Goal: Task Accomplishment & Management: Complete application form

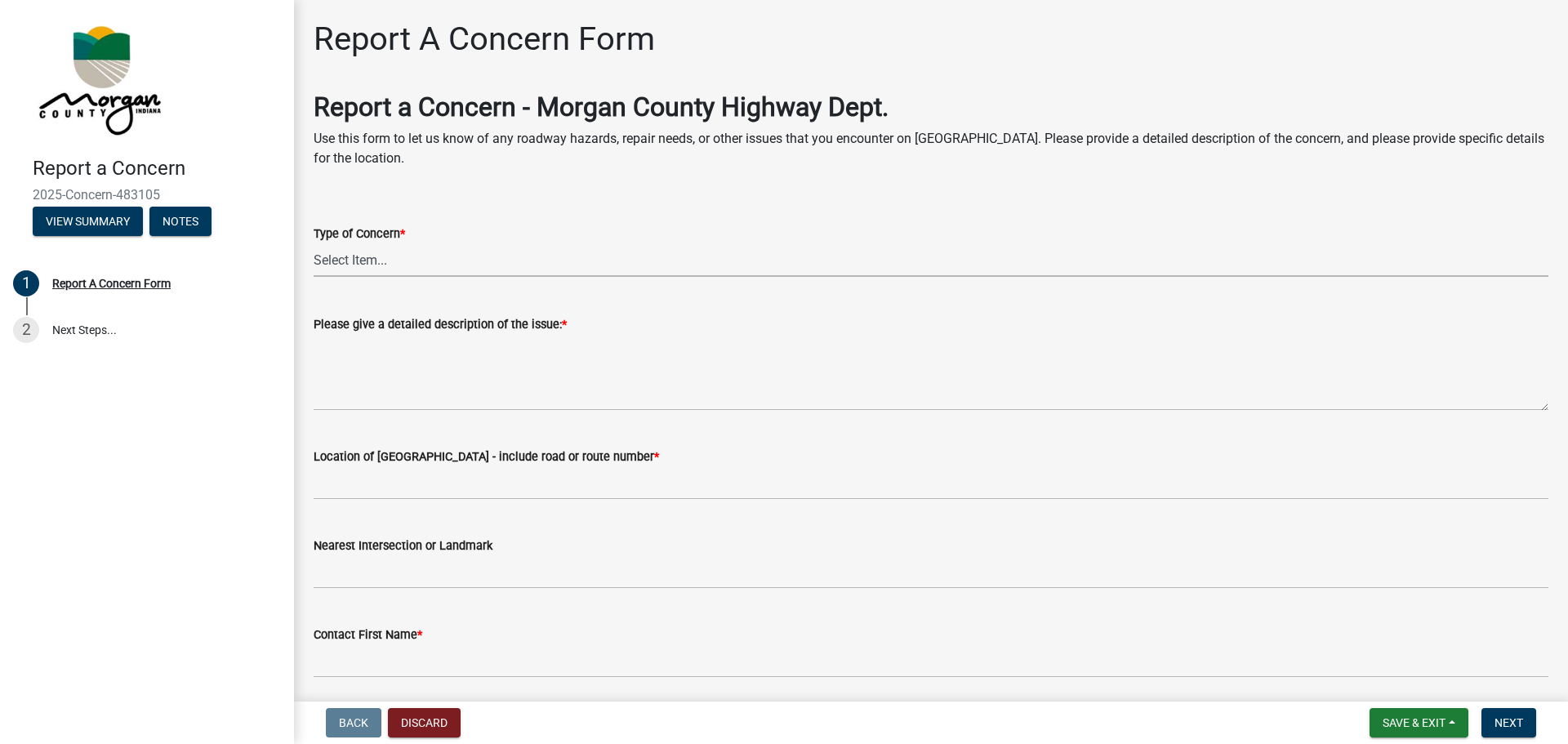
click at [350, 263] on select "Select Item... Pot Hole Patching Ditch Tree Sign Mowing Culvert Other" at bounding box center [930, 260] width 1235 height 33
click at [313, 244] on select "Select Item... Pot Hole Patching Ditch Tree Sign Mowing Culvert Other" at bounding box center [930, 260] width 1235 height 33
select select "eaace79d-96b0-4607-b41c-7bf69088e196"
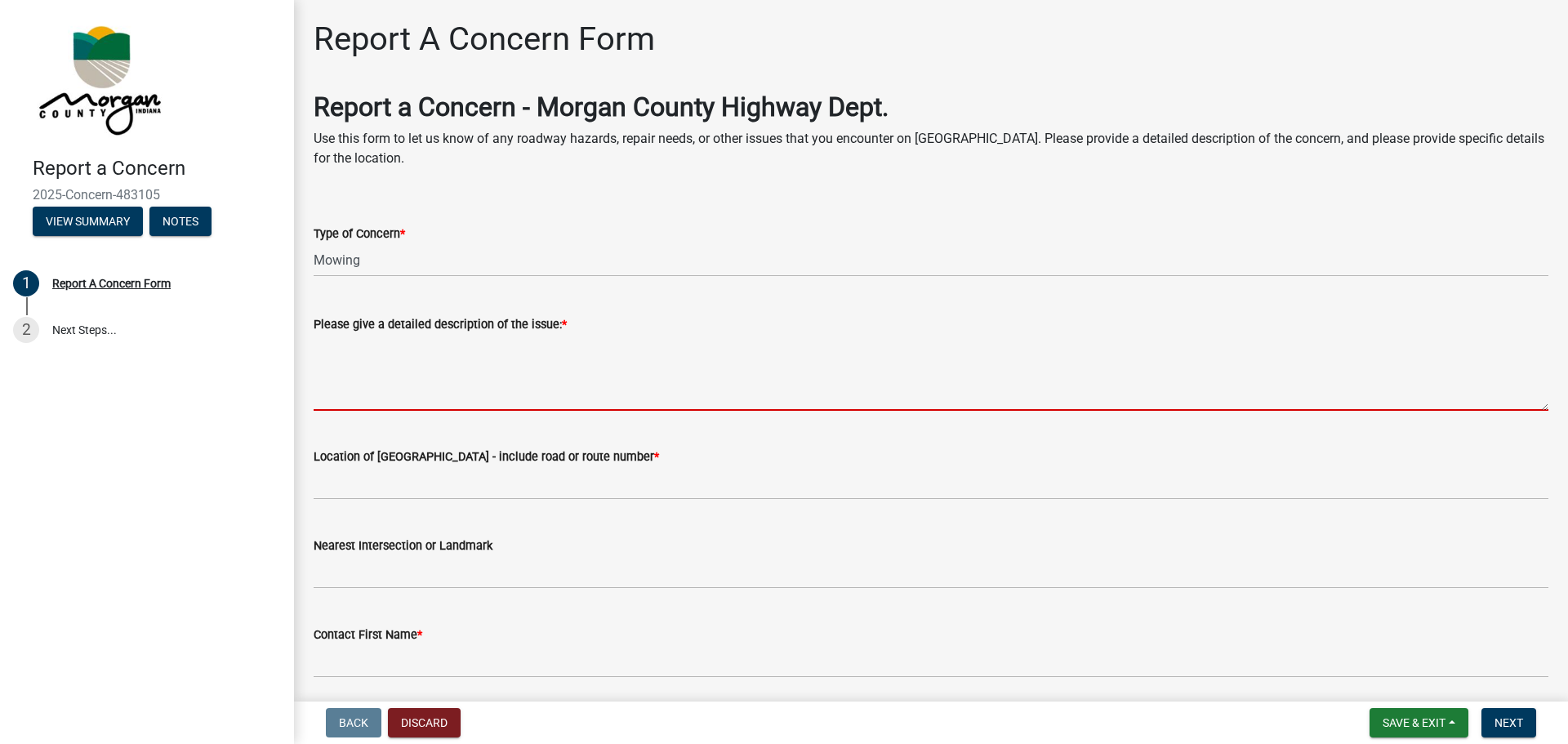
click at [346, 400] on textarea "Please give a detailed description of the issue: *" at bounding box center [930, 372] width 1235 height 76
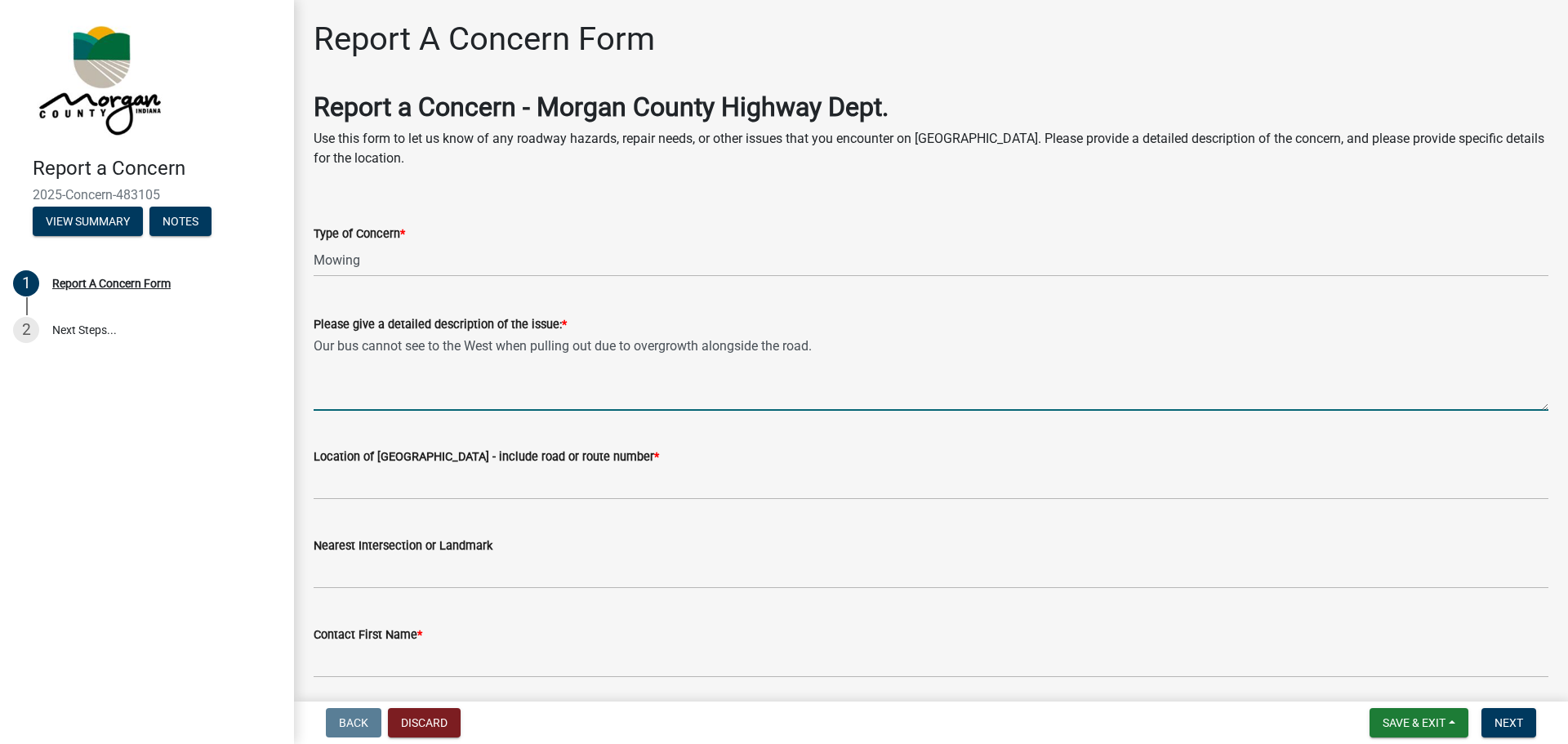
type textarea "Our bus cannot see to the West when pulling out due to overgrowth alongside the…"
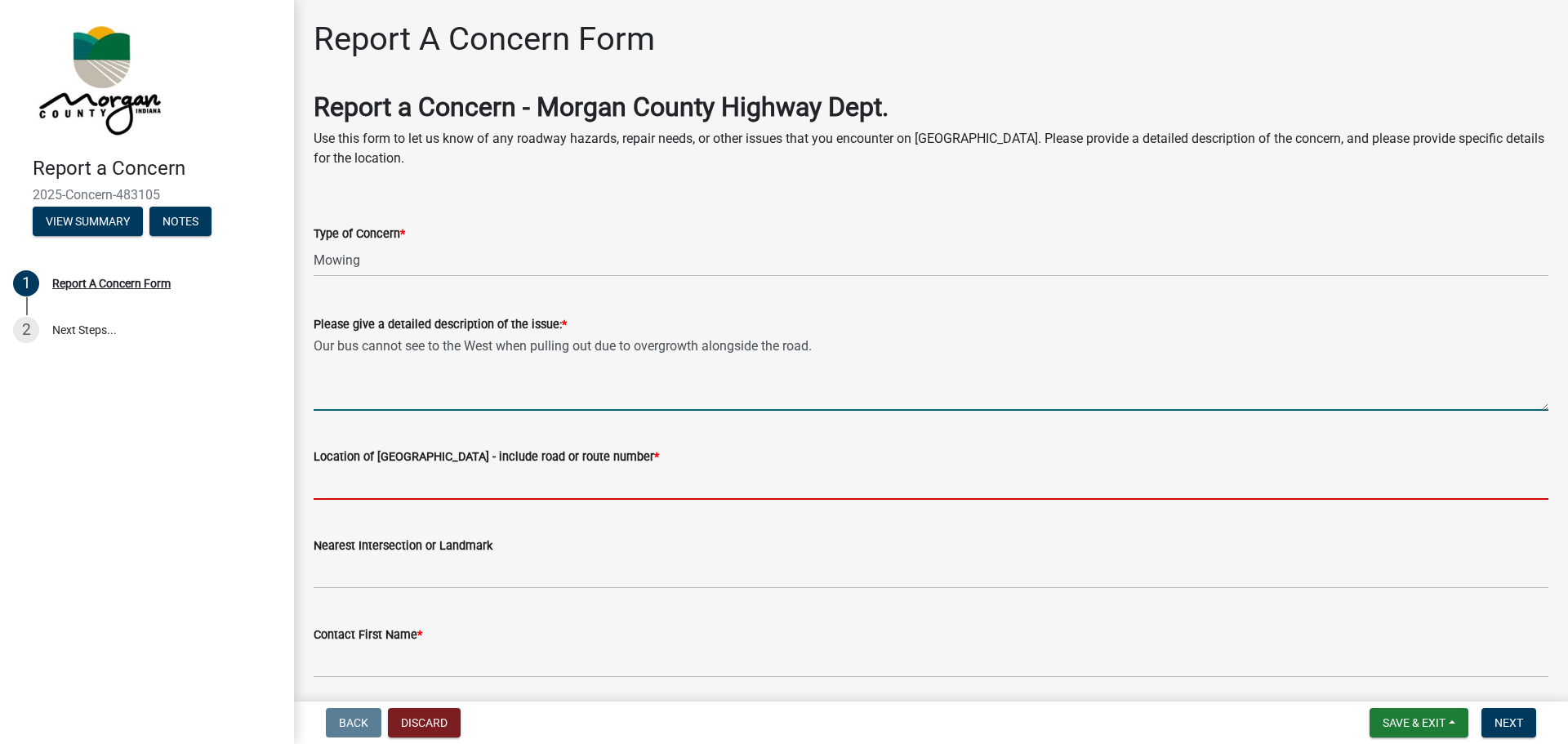
click at [337, 490] on input "Location of [GEOGRAPHIC_DATA] - include road or route number *" at bounding box center [930, 482] width 1235 height 33
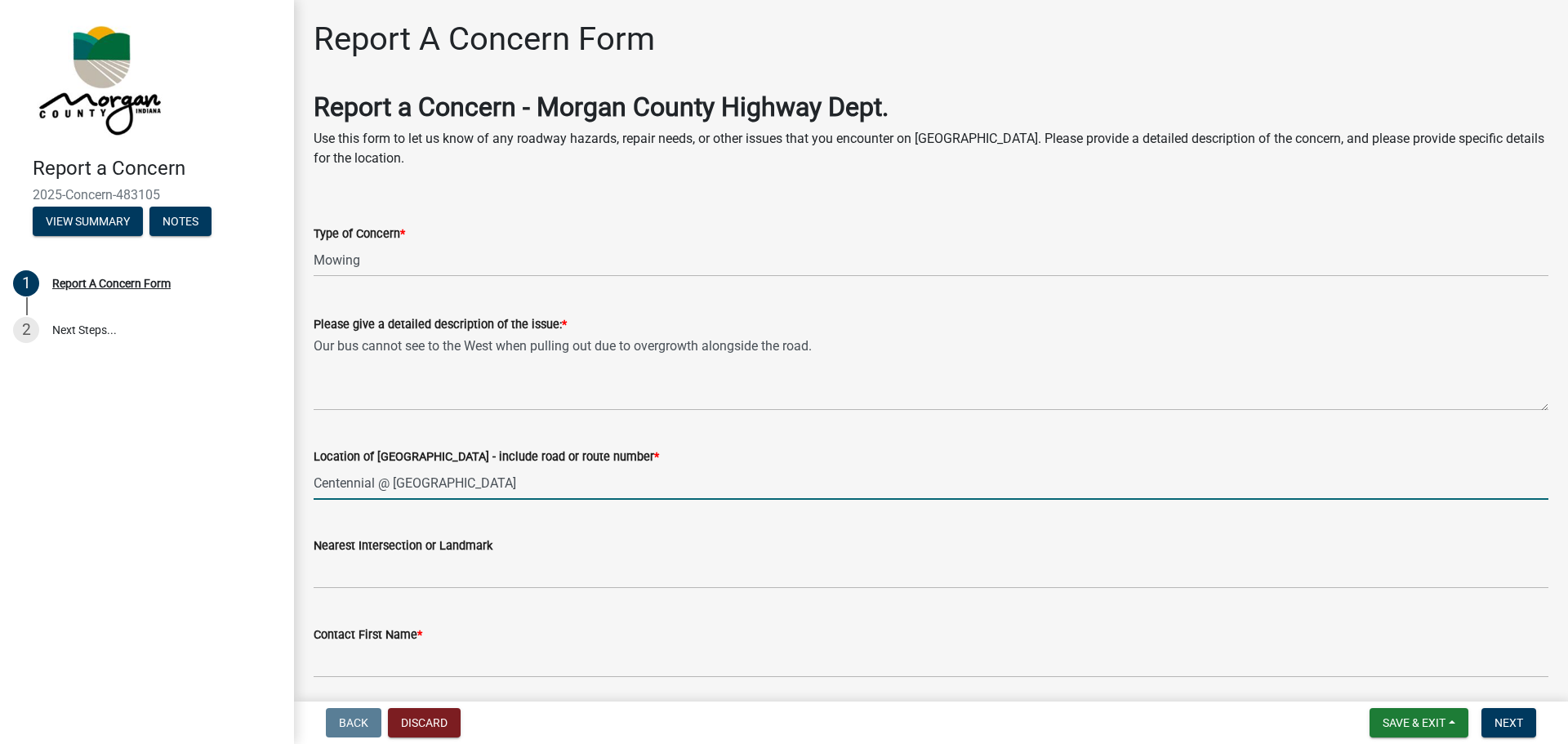
type input "Centennial @ [GEOGRAPHIC_DATA]"
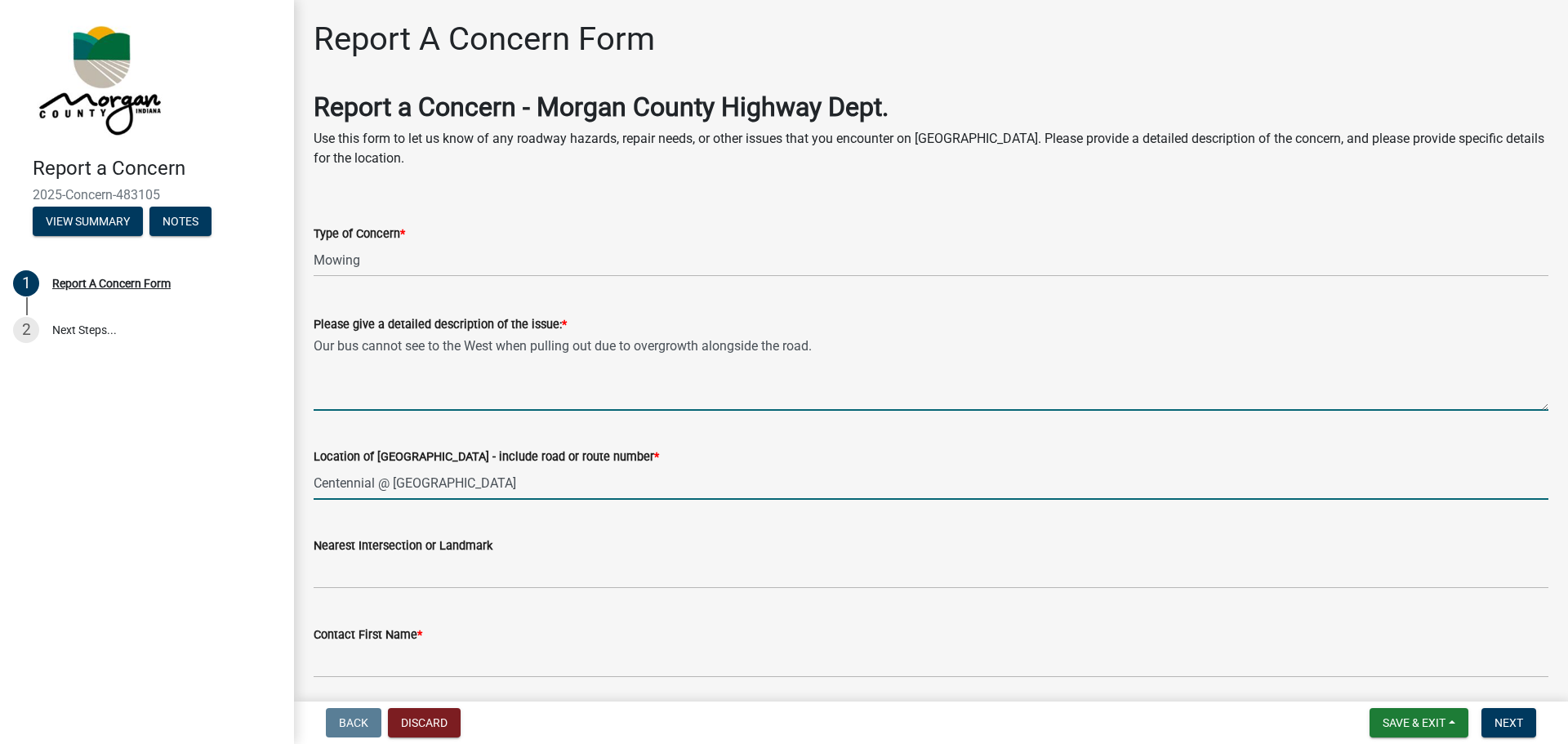
click at [838, 350] on textarea "Our bus cannot see to the West when pulling out due to overgrowth alongside the…" at bounding box center [930, 372] width 1235 height 76
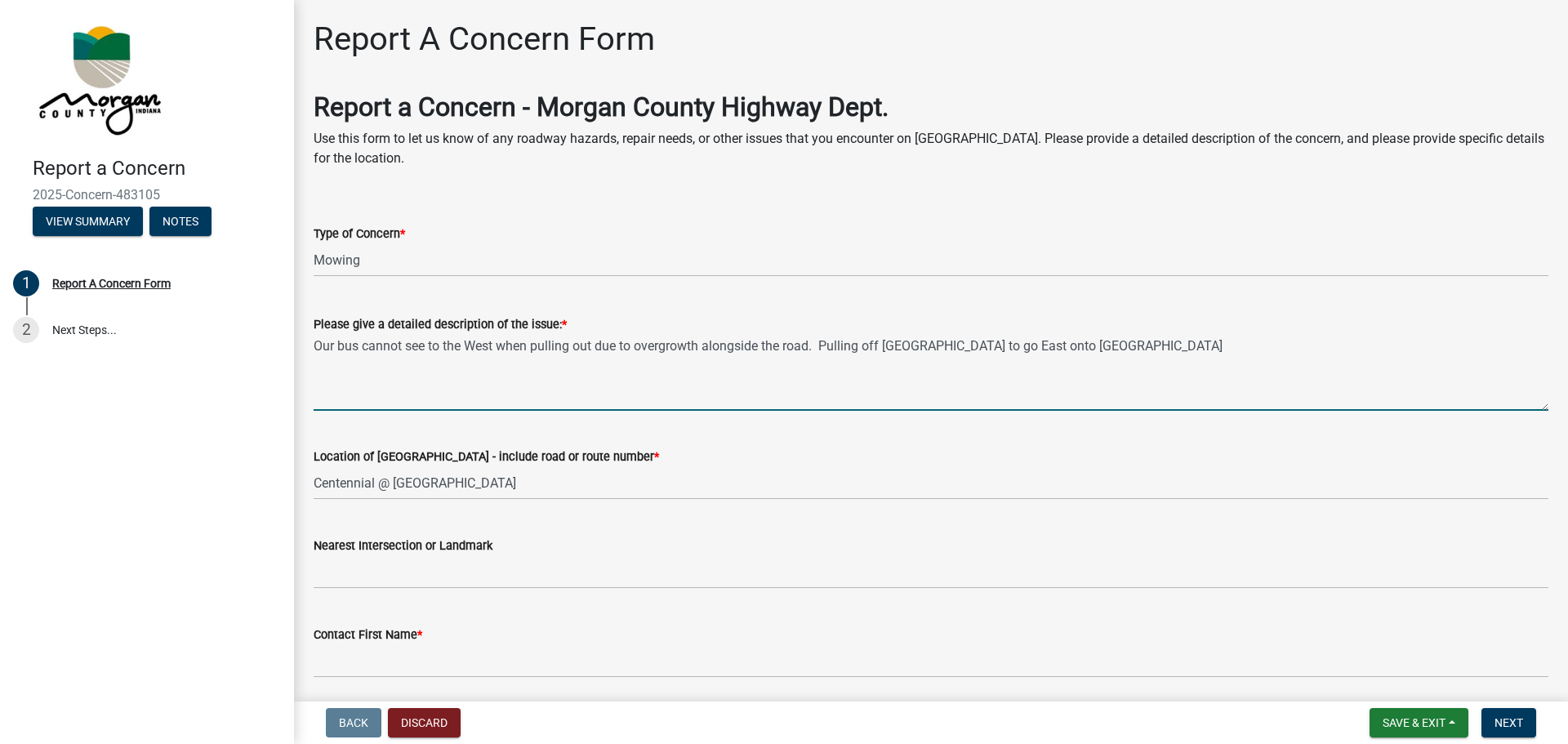
type textarea "Our bus cannot see to the West when pulling out due to overgrowth alongside the…"
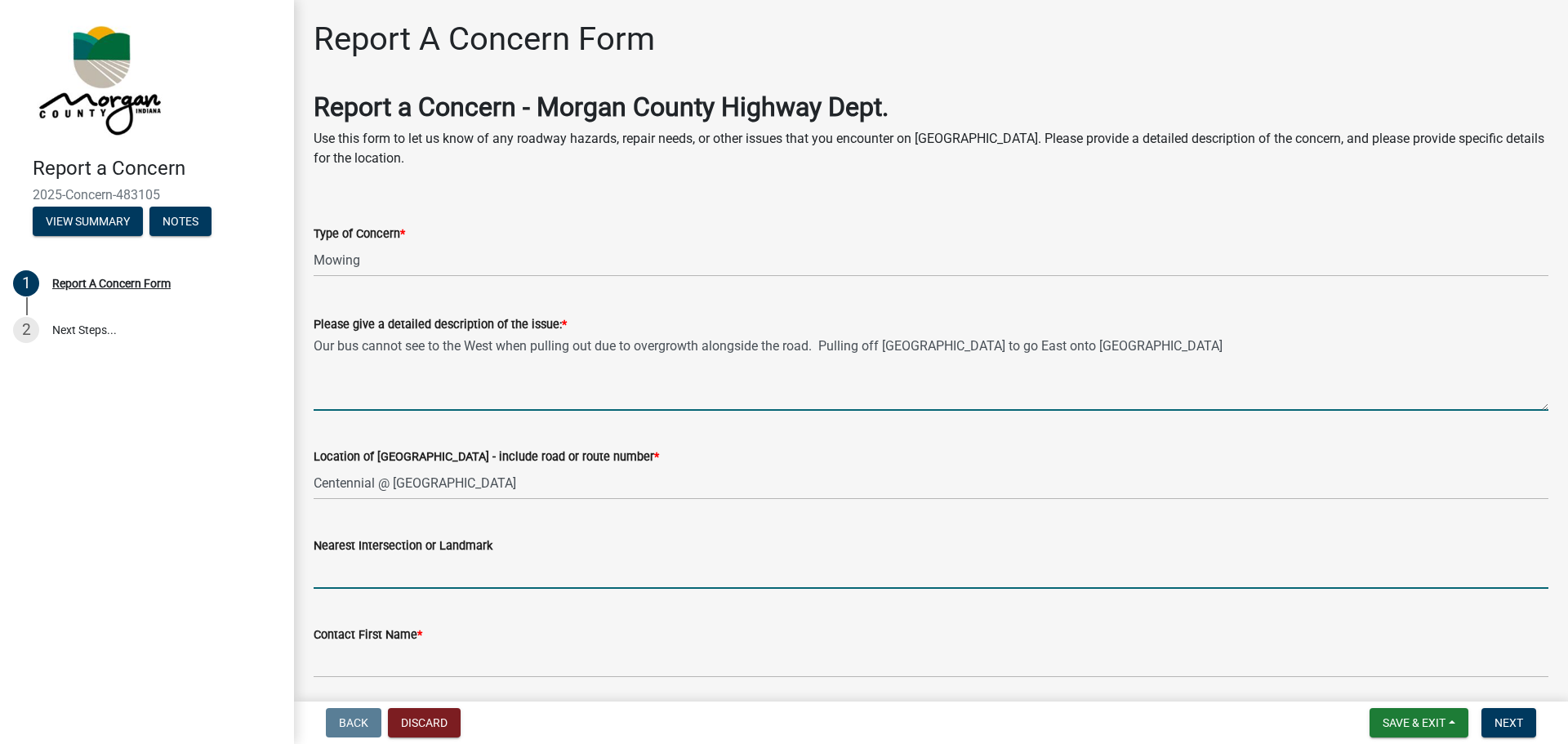
click at [354, 568] on input "Nearest Intersection or Landmark" at bounding box center [930, 572] width 1235 height 33
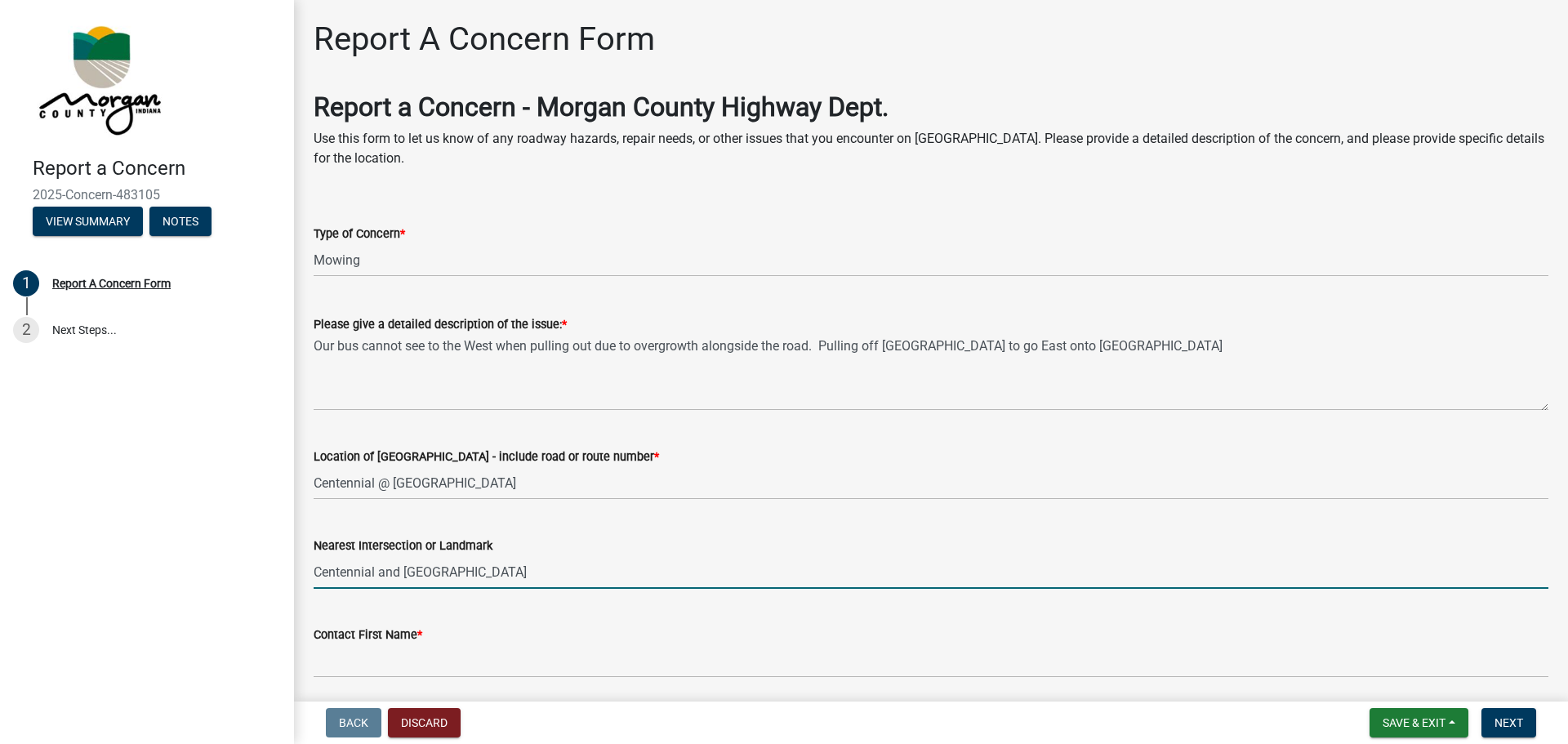
type input "Centennial and [GEOGRAPHIC_DATA]"
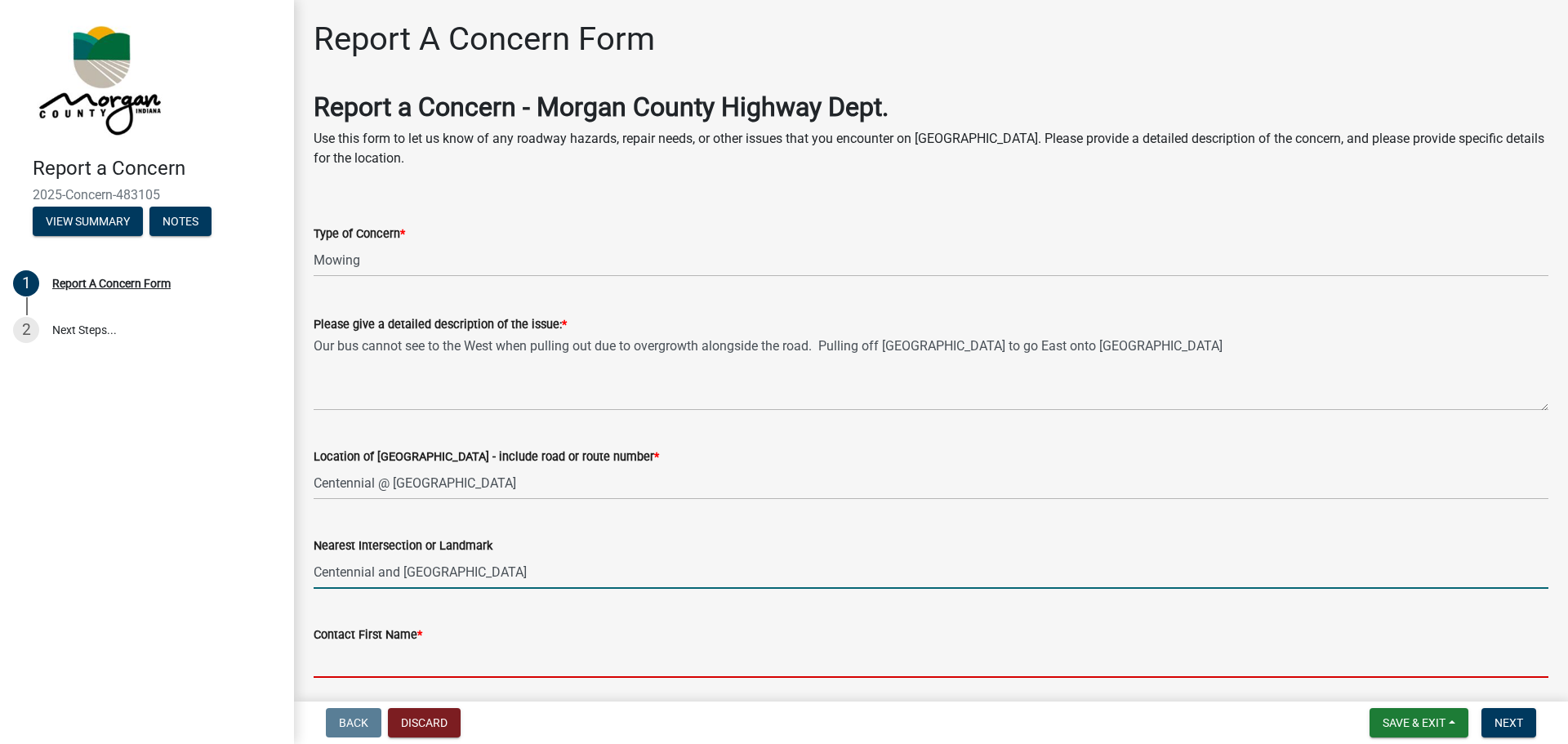
click at [362, 672] on input "Contact First Name *" at bounding box center [930, 661] width 1235 height 33
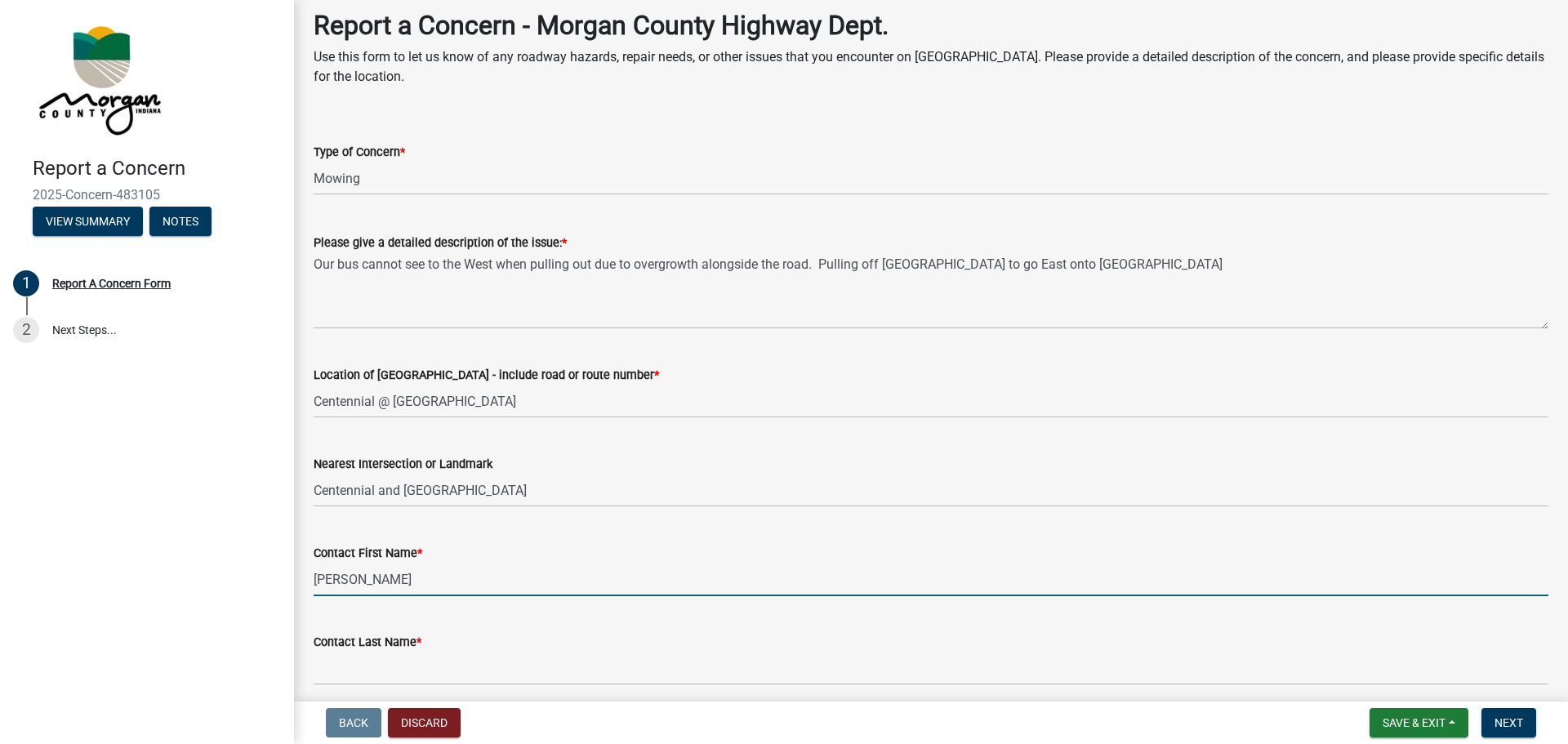
scroll to position [245, 0]
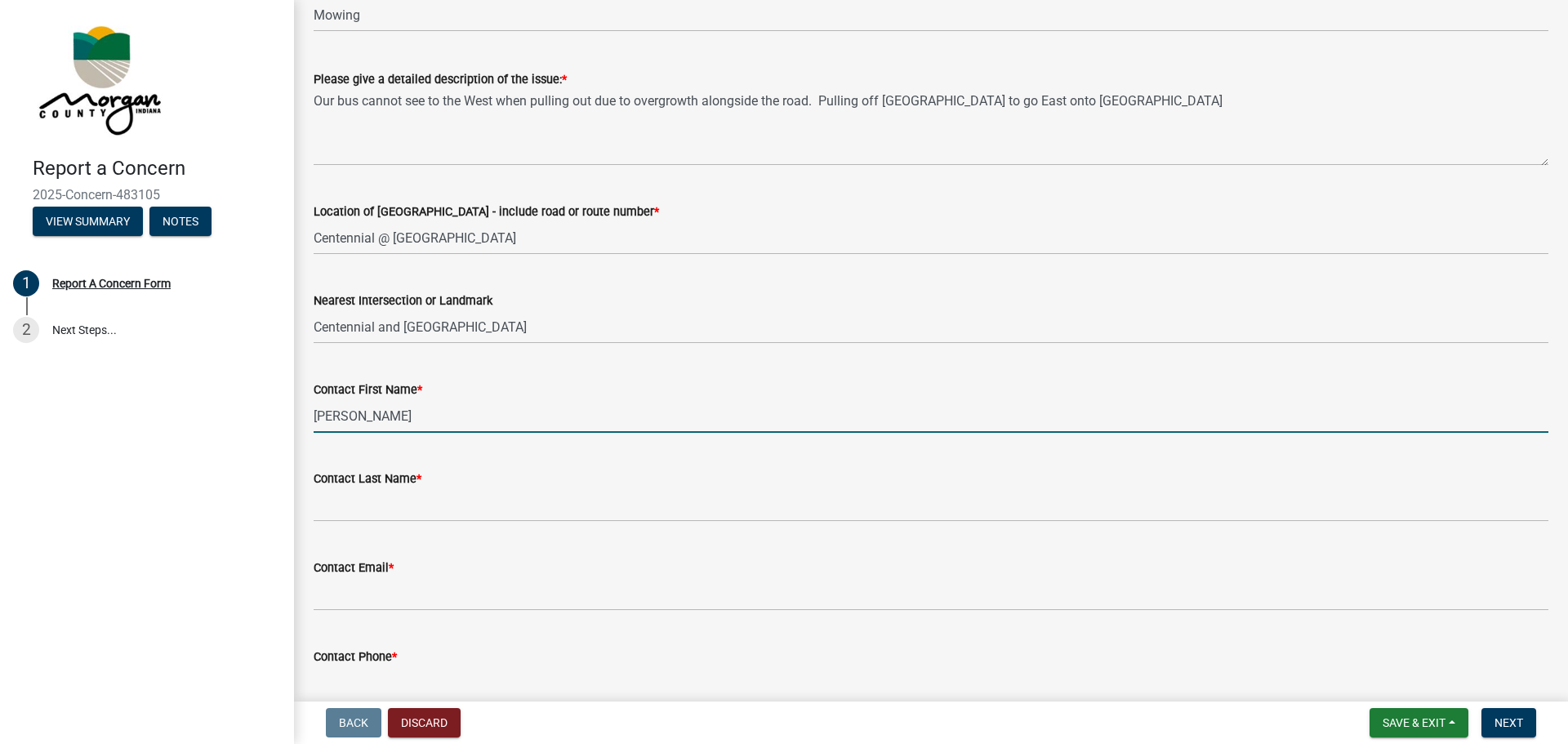
type input "[PERSON_NAME]"
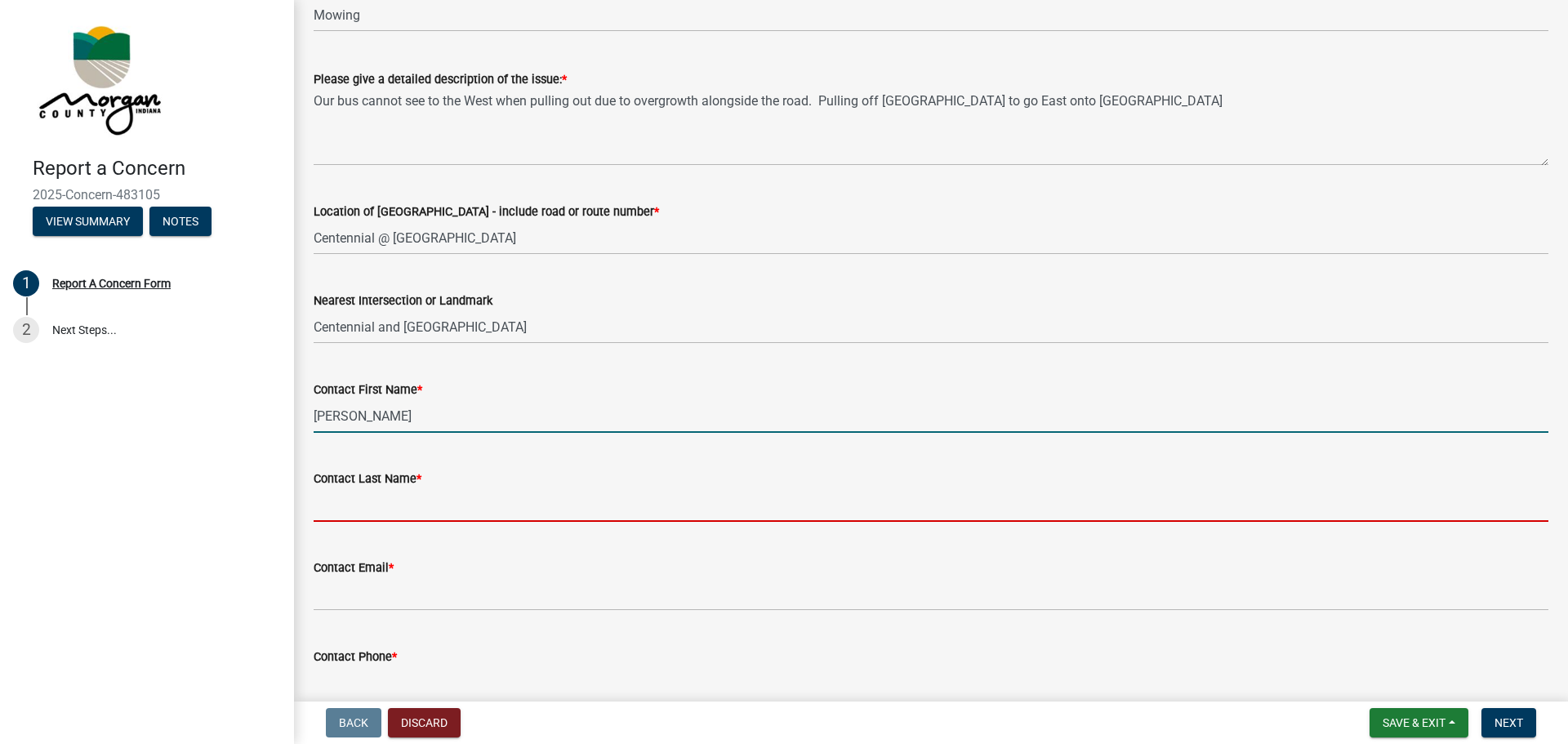
click at [324, 501] on input "Contact Last Name *" at bounding box center [930, 505] width 1235 height 33
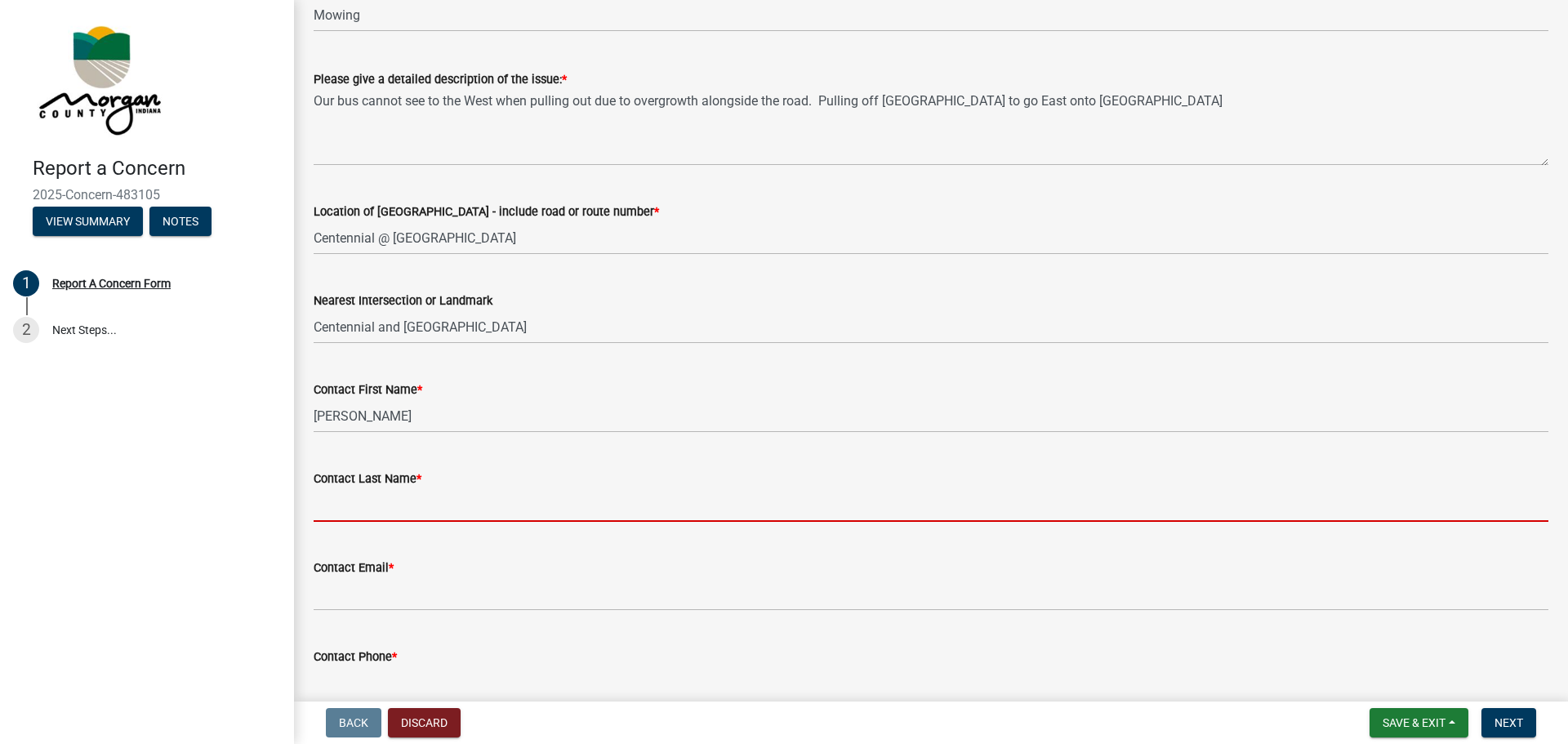
type input "[PERSON_NAME]"
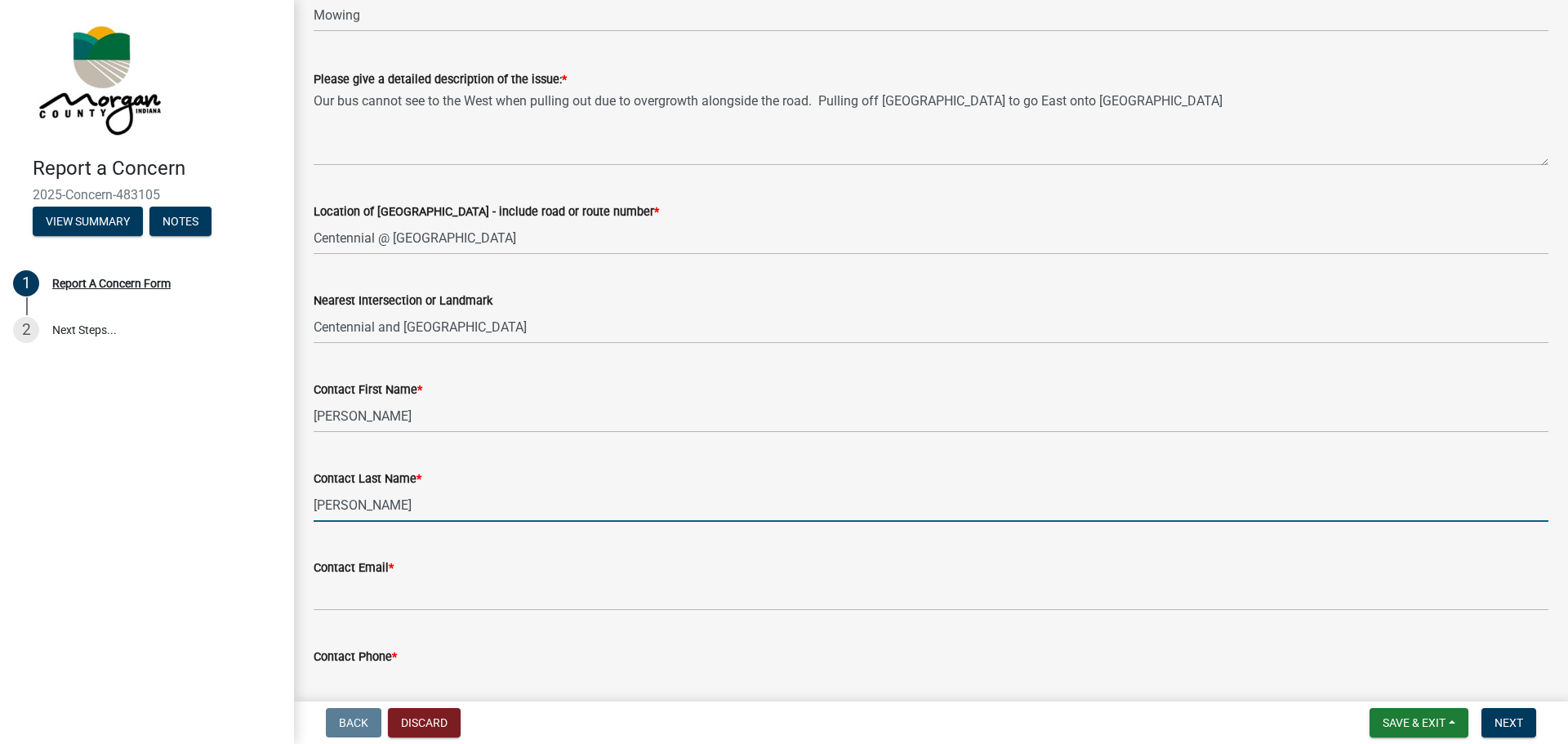
type input "3174417389"
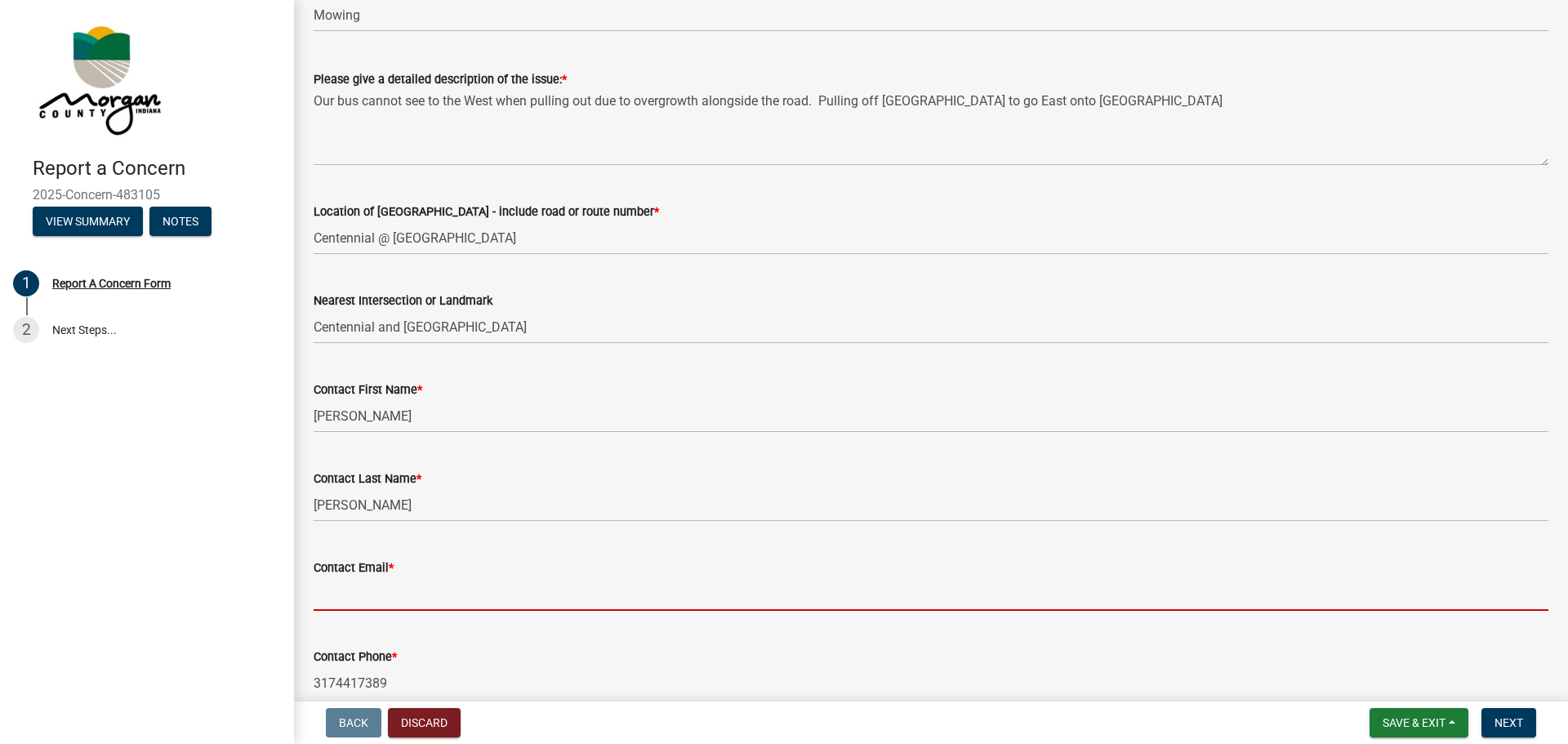
click at [363, 591] on input "Contact Email *" at bounding box center [930, 594] width 1235 height 33
type input "[EMAIL_ADDRESS][DOMAIN_NAME]"
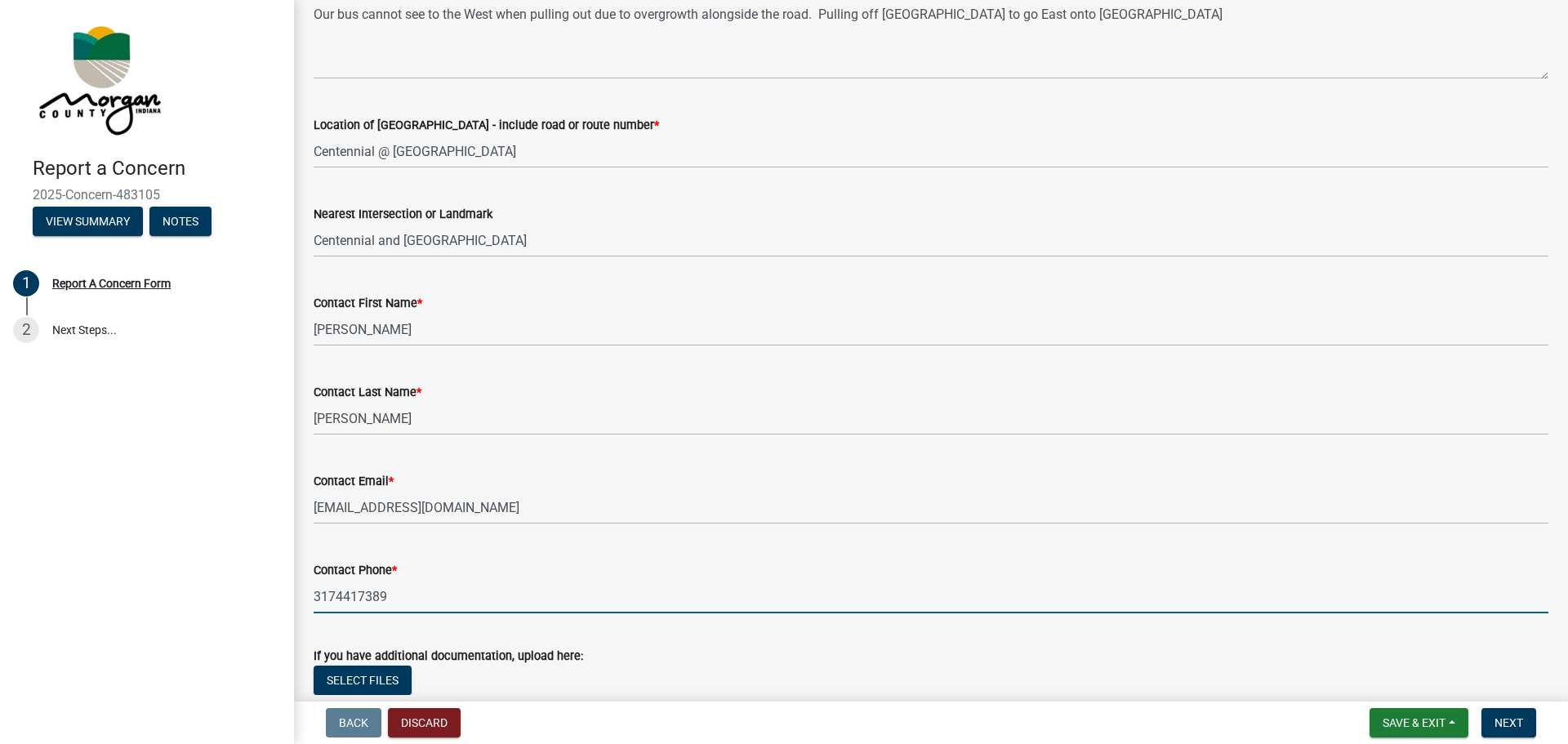
drag, startPoint x: 413, startPoint y: 685, endPoint x: 302, endPoint y: 682, distance: 111.0
click at [313, 682] on wm-data-entity-input-list "Report a Concern - Morgan County Highway Dept. Use this form to let us know of …" at bounding box center [930, 269] width 1235 height 1019
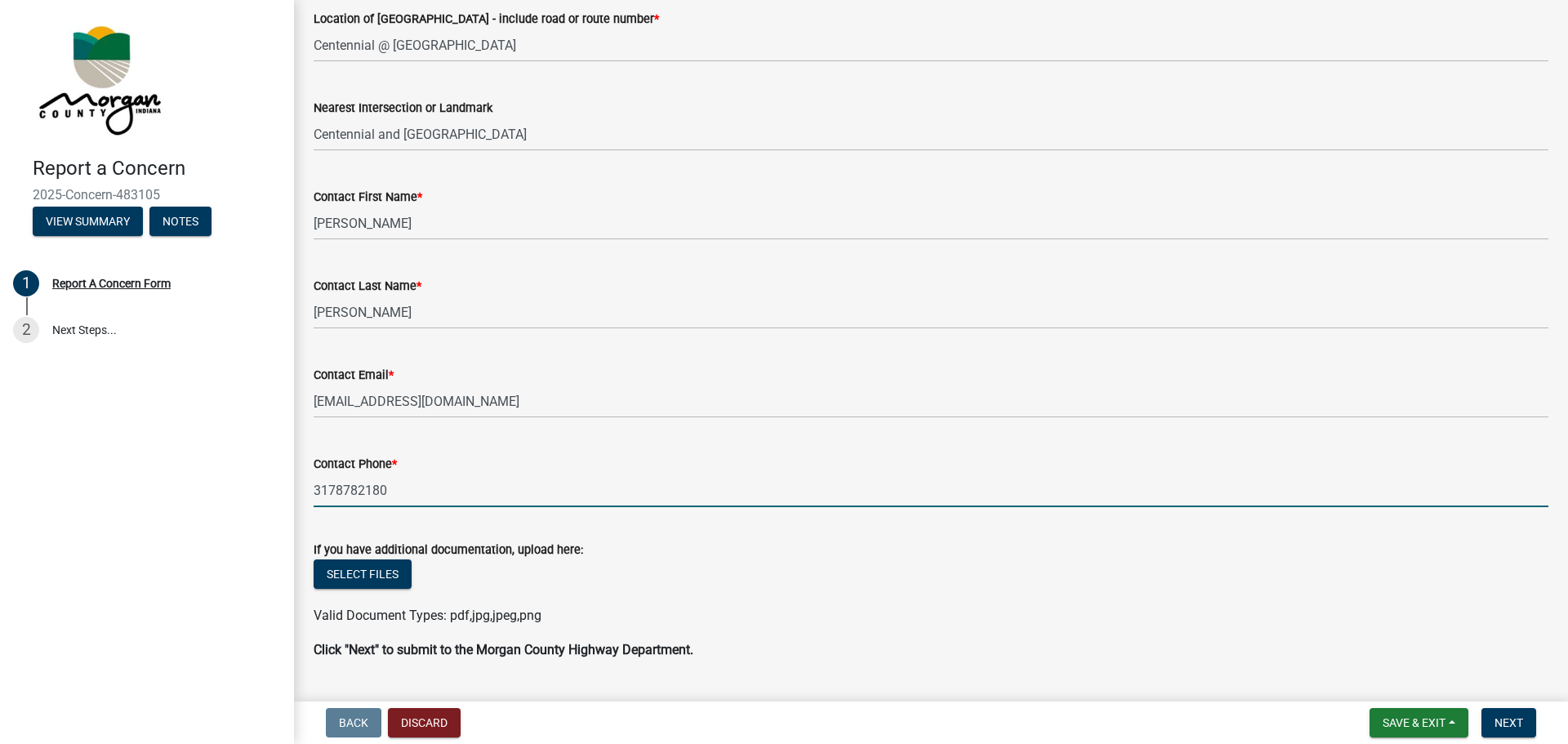
scroll to position [480, 0]
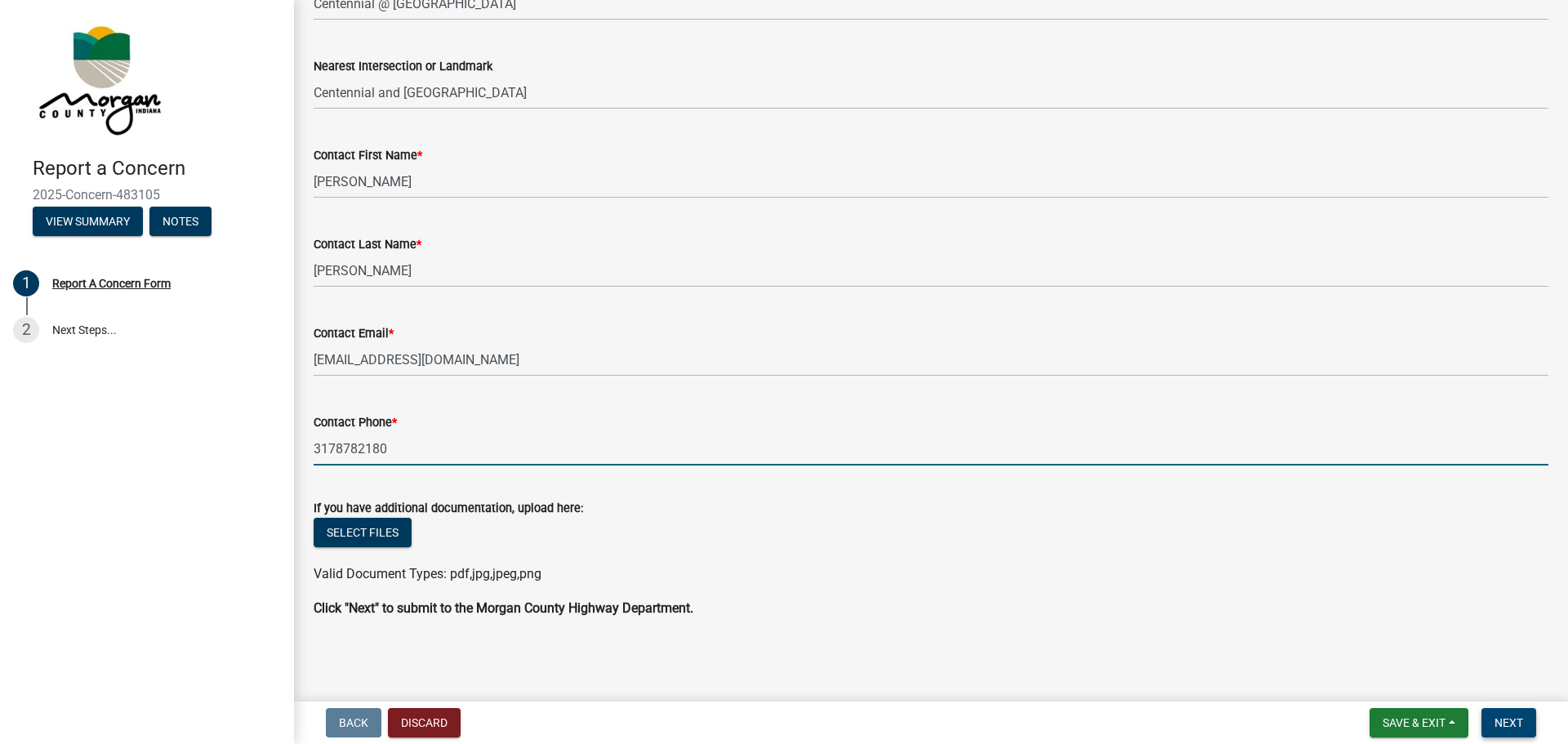
type input "3178782180"
click at [1515, 723] on span "Next" at bounding box center [1508, 723] width 28 height 13
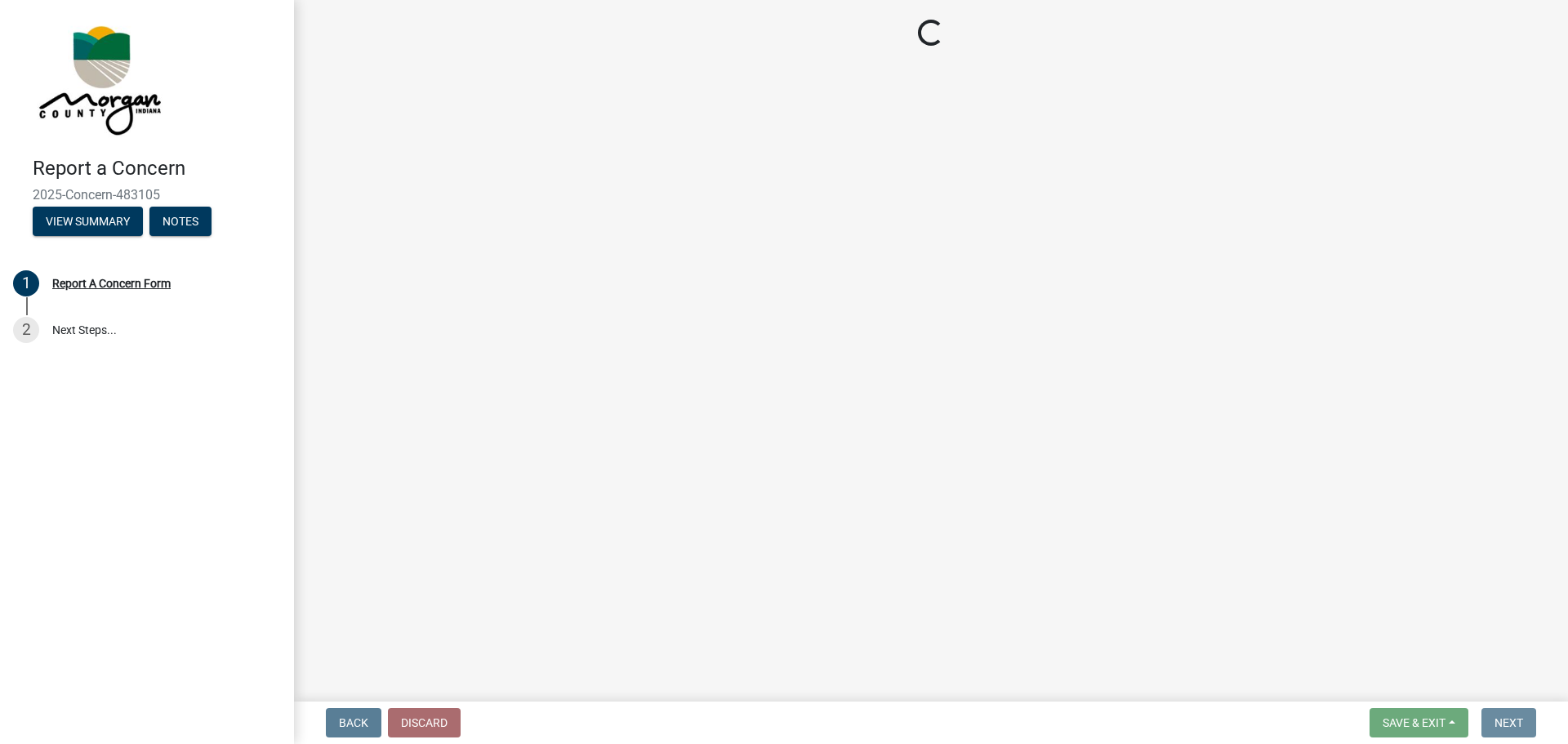
scroll to position [0, 0]
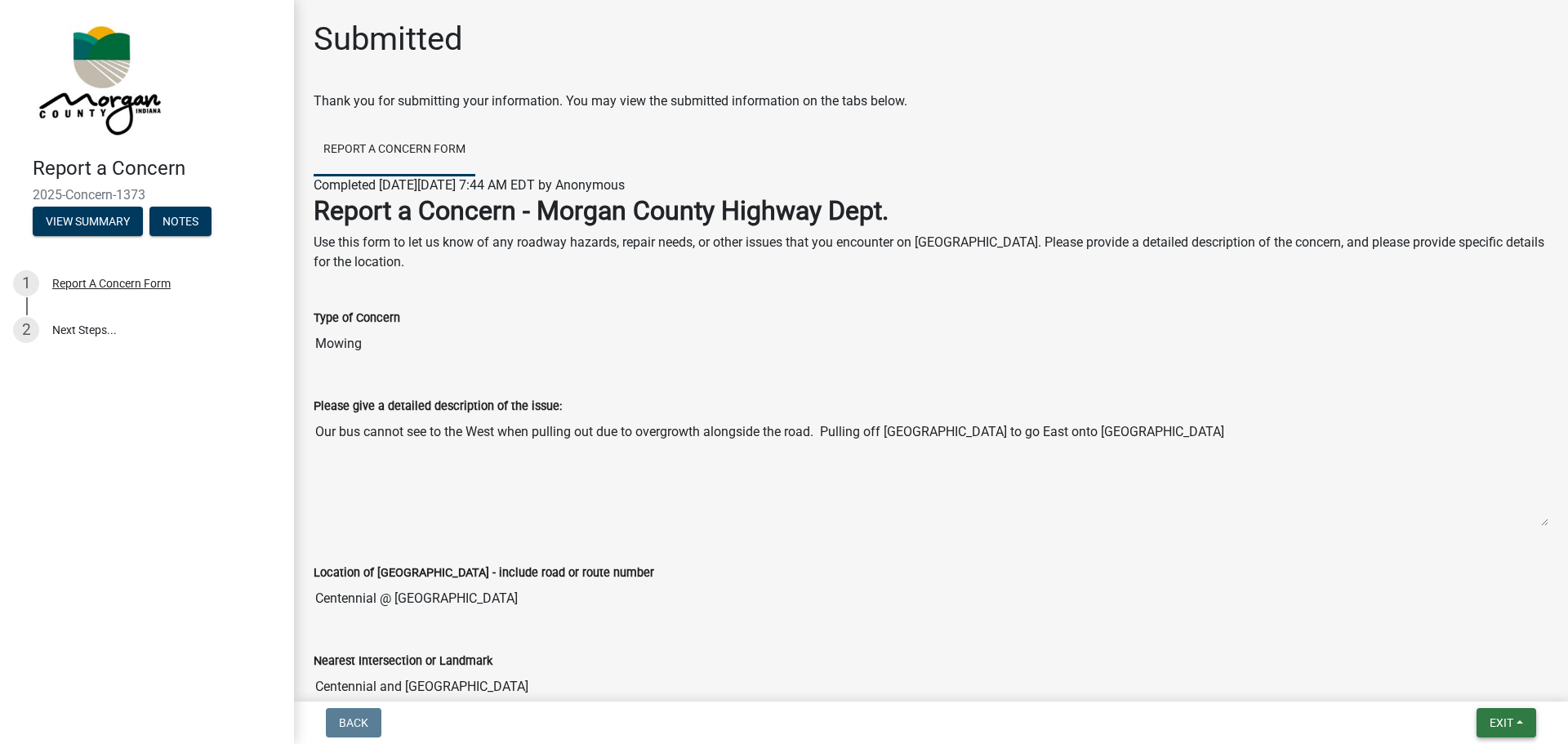
click at [1507, 722] on span "Exit" at bounding box center [1502, 723] width 24 height 13
click at [1446, 684] on button "Save & Exit" at bounding box center [1471, 680] width 130 height 39
